Goal: Browse casually: Explore the website without a specific task or goal

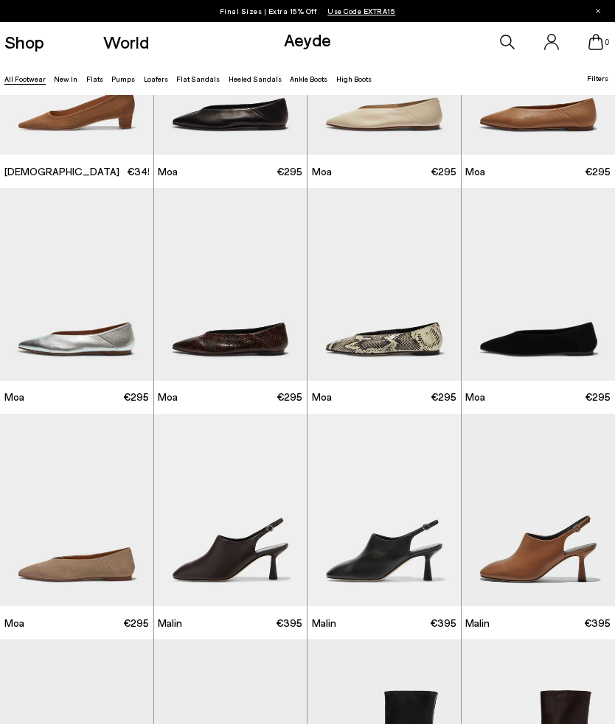
scroll to position [3812, 0]
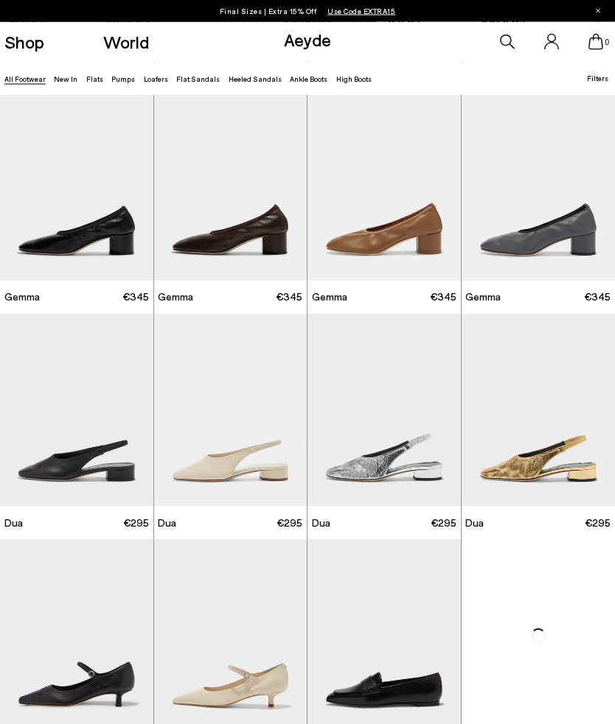
scroll to position [8590, 0]
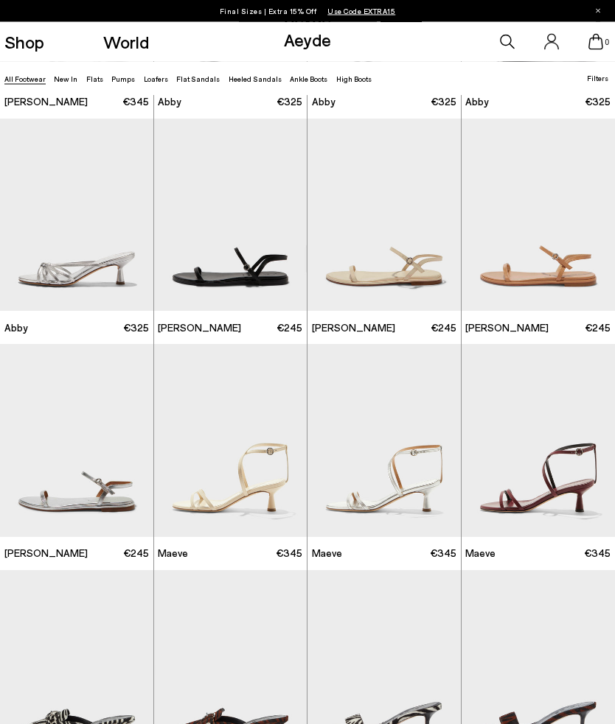
scroll to position [12624, 0]
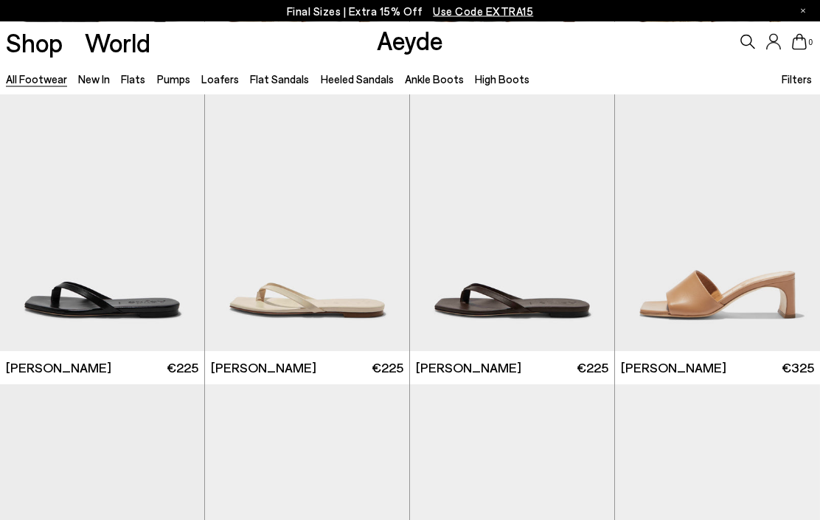
scroll to position [15085, 0]
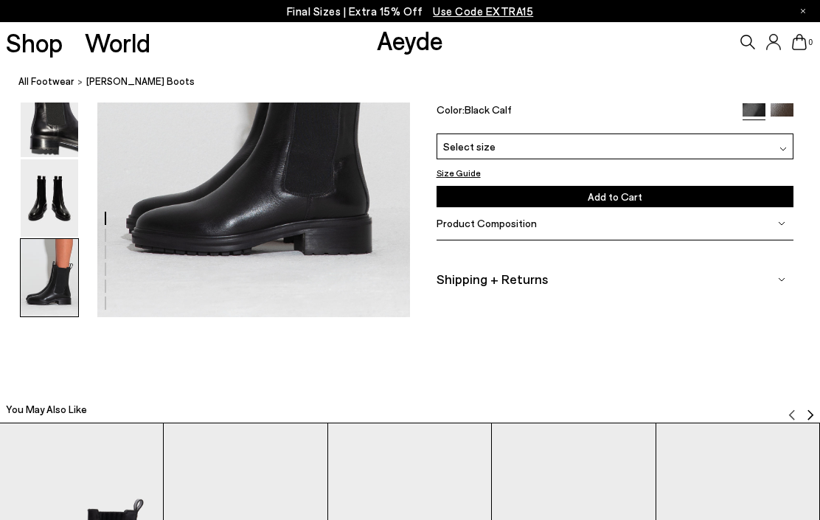
scroll to position [2293, 0]
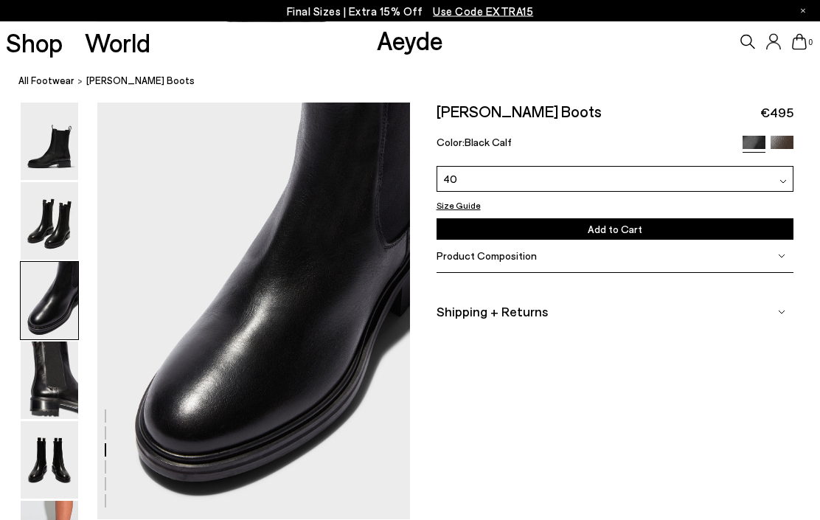
scroll to position [838, 0]
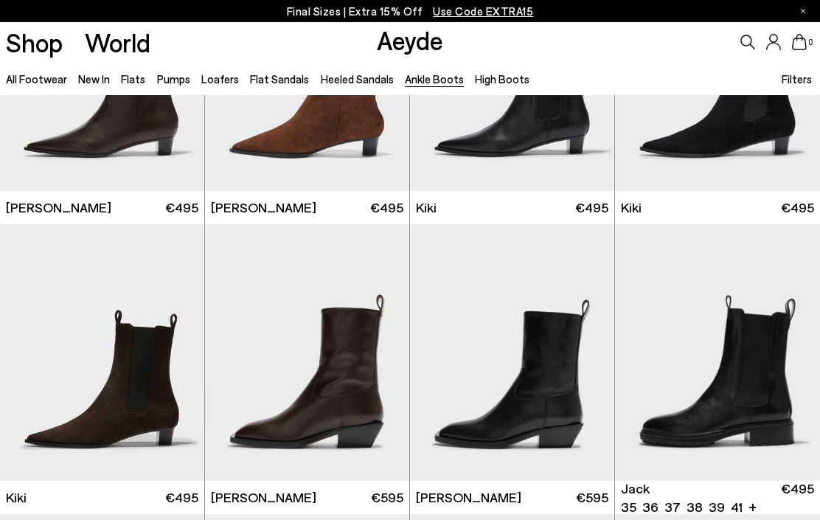
scroll to position [1611, 0]
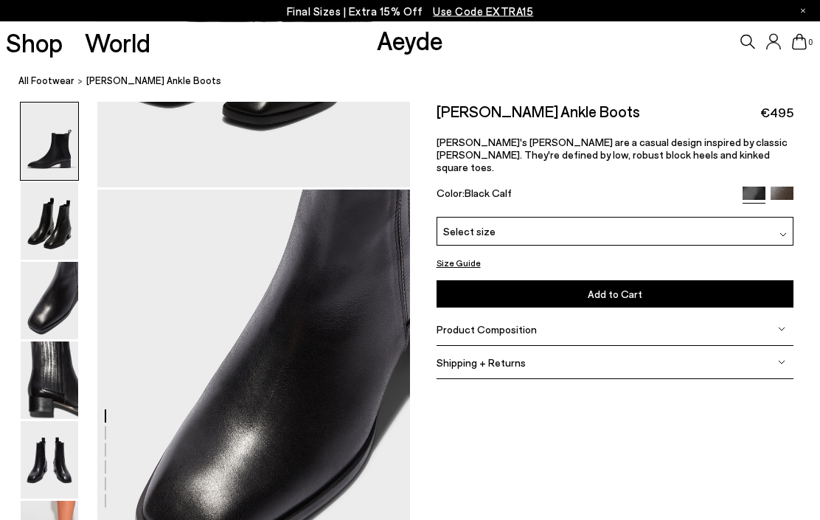
scroll to position [838, 0]
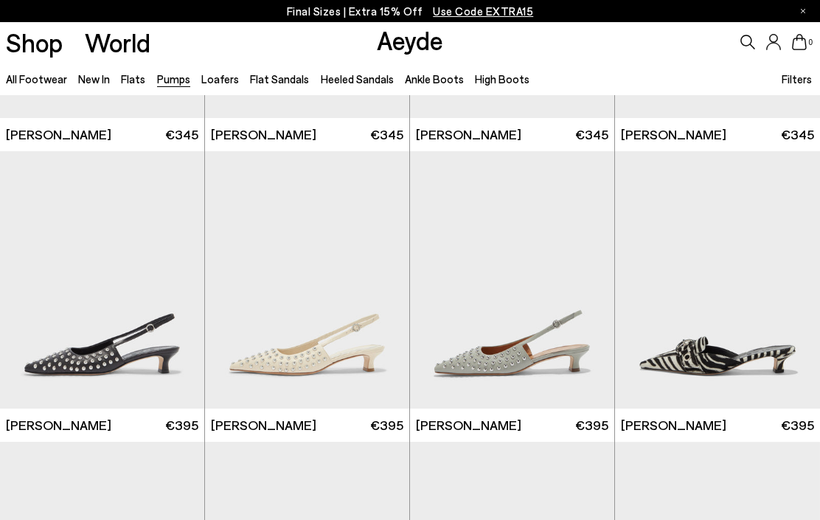
scroll to position [4295, 0]
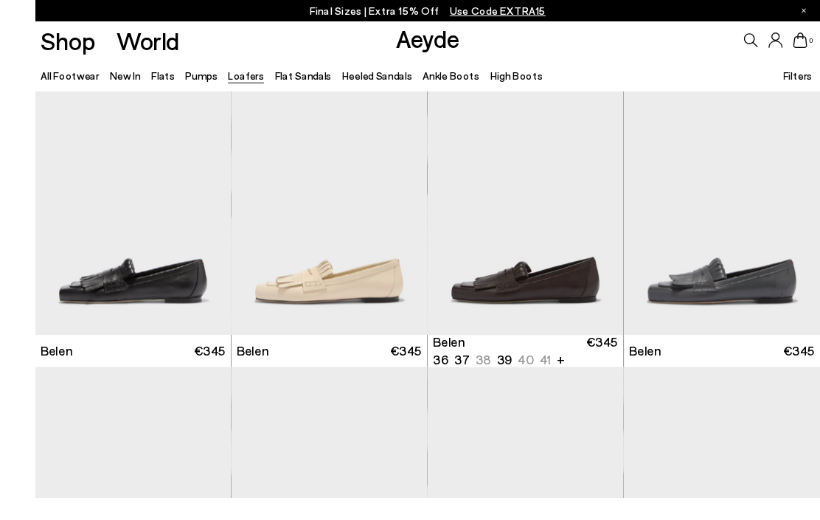
scroll to position [38, 0]
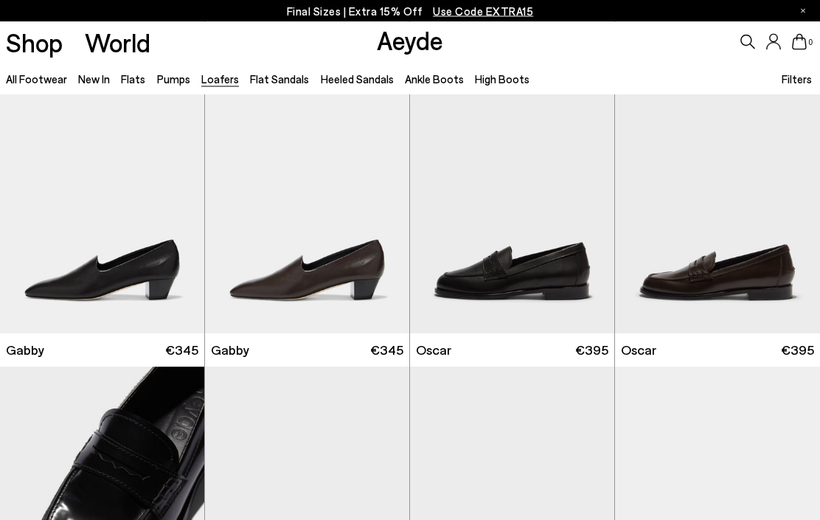
scroll to position [1470, 0]
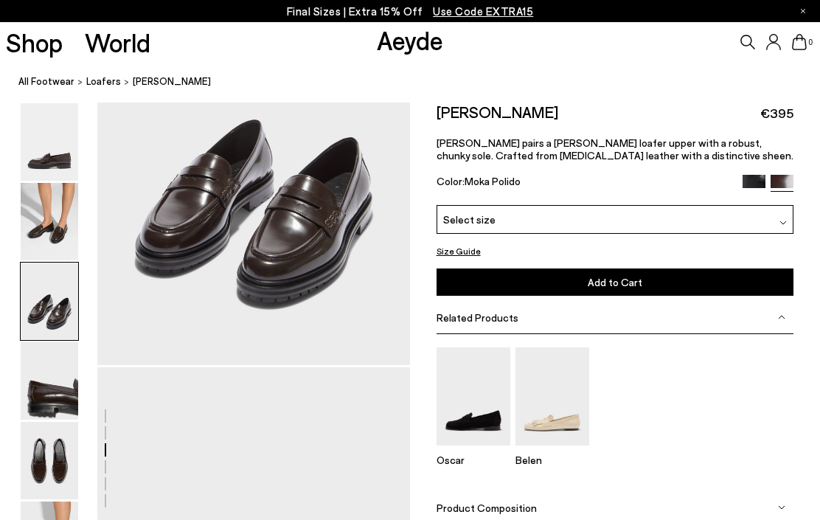
scroll to position [986, 0]
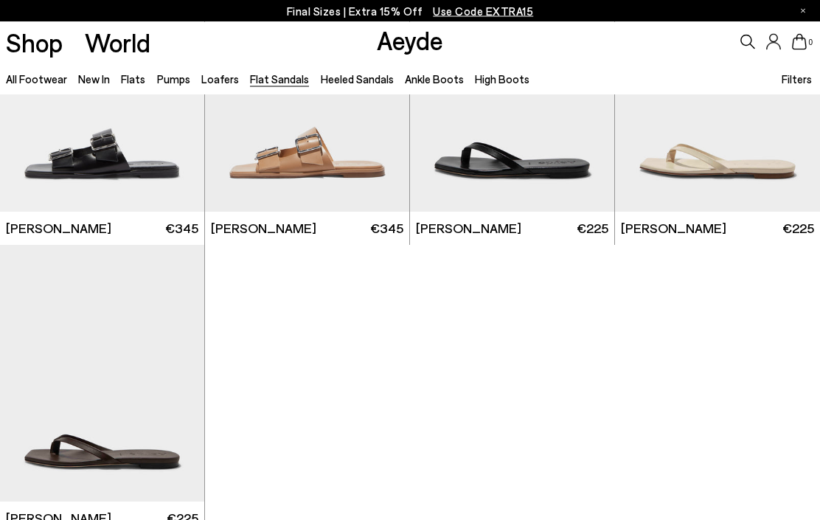
scroll to position [1591, 0]
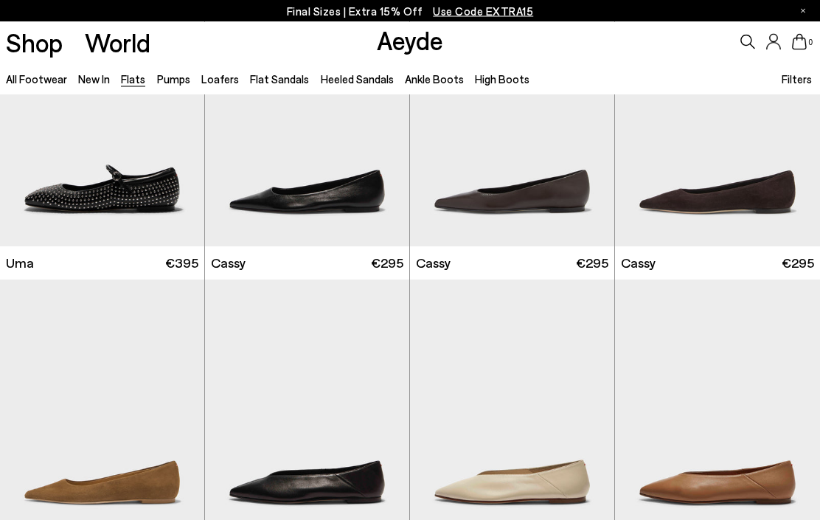
scroll to position [1266, 0]
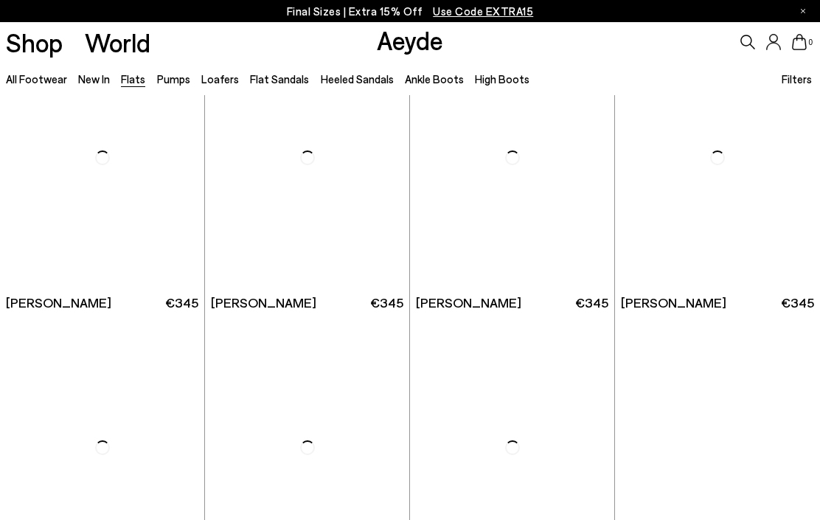
scroll to position [5577, 0]
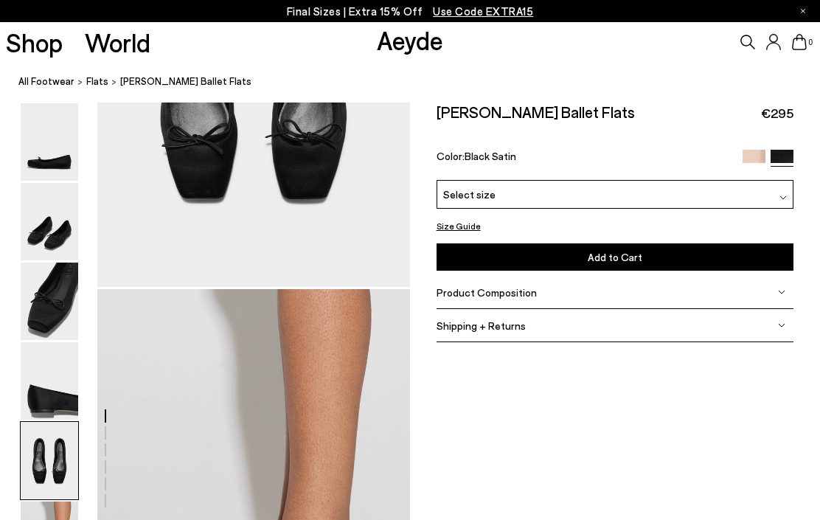
scroll to position [1902, 0]
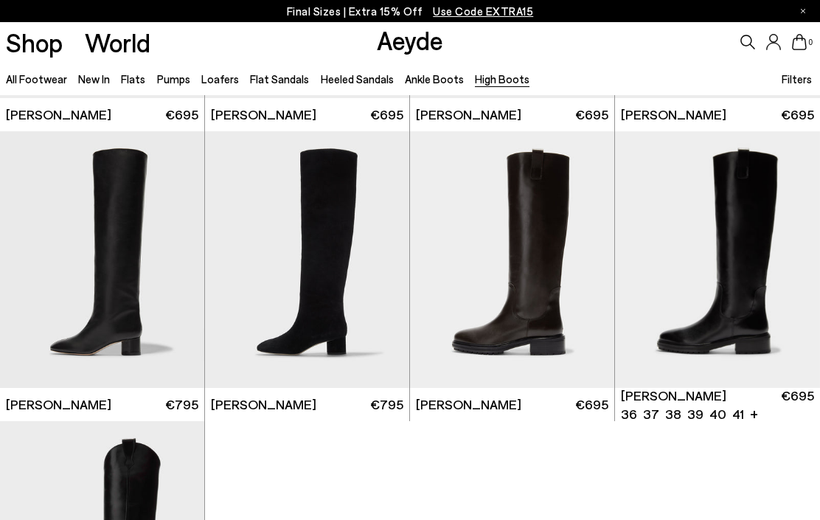
scroll to position [250, 0]
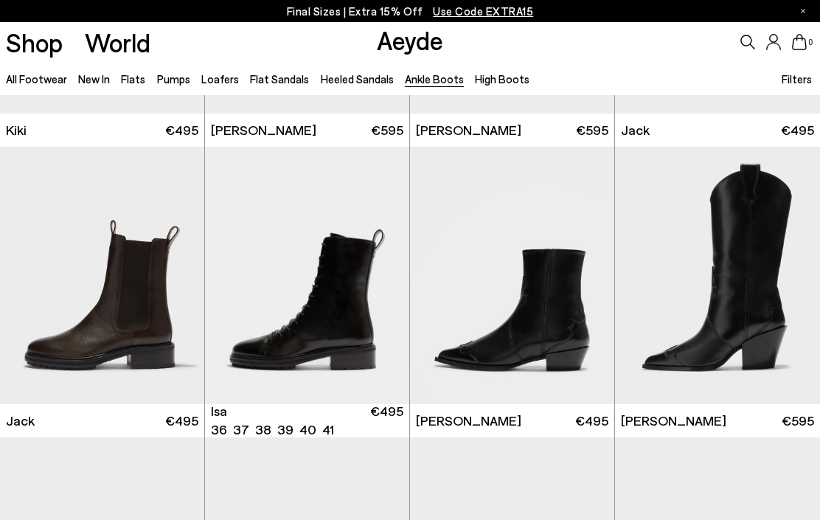
scroll to position [2045, 0]
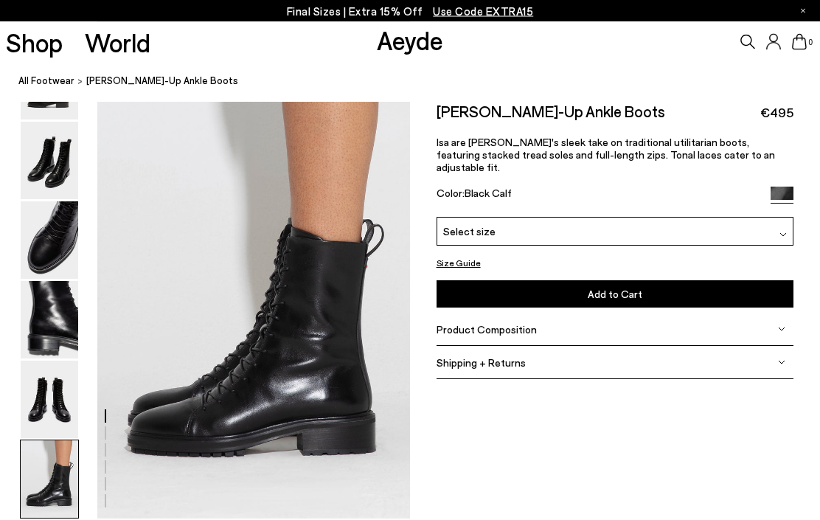
scroll to position [2088, 0]
